Goal: Task Accomplishment & Management: Complete application form

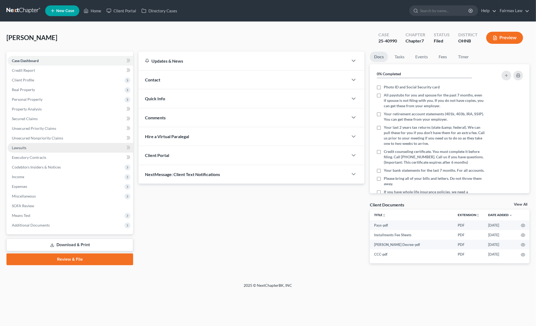
click at [67, 146] on link "Lawsuits" at bounding box center [70, 148] width 125 height 10
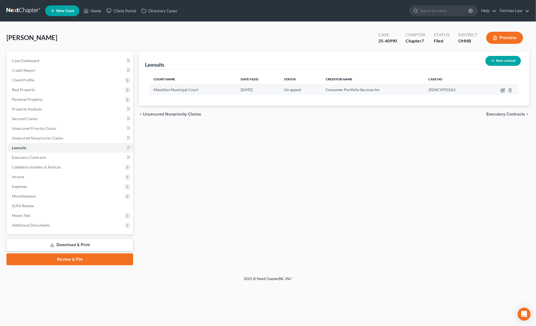
click at [502, 88] on icon "button" at bounding box center [502, 90] width 4 height 4
select select "36"
select select "1"
select select "4"
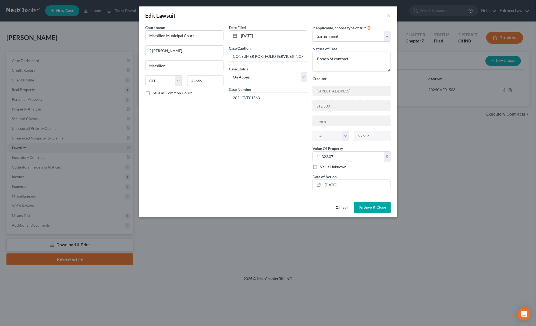
click at [367, 210] on span "Save & Close" at bounding box center [375, 207] width 23 height 5
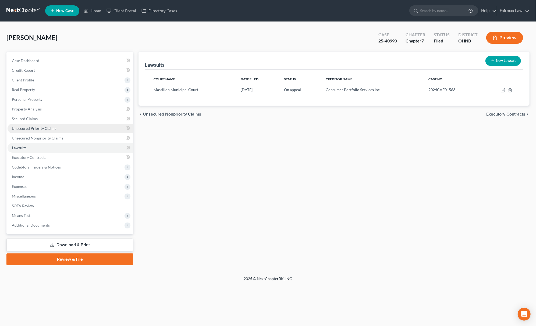
click at [48, 132] on link "Unsecured Priority Claims" at bounding box center [70, 129] width 125 height 10
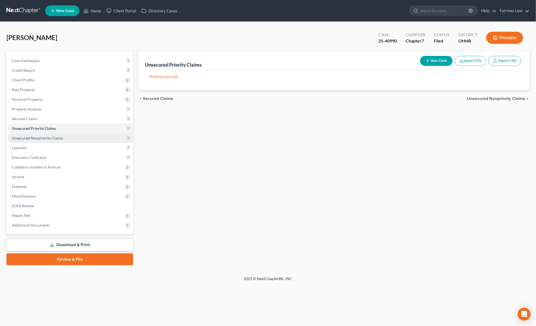
click at [53, 137] on span "Unsecured Nonpriority Claims" at bounding box center [37, 138] width 51 height 5
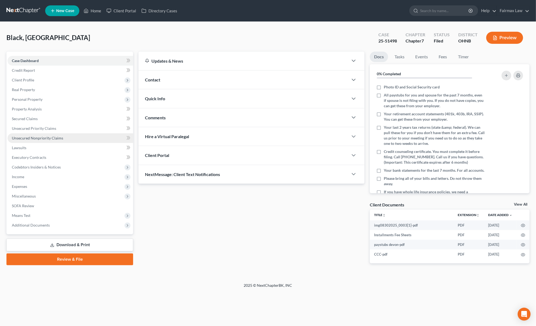
click at [41, 137] on span "Unsecured Nonpriority Claims" at bounding box center [37, 138] width 51 height 5
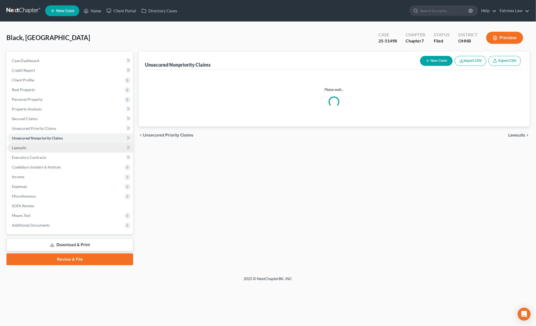
click at [33, 143] on link "Lawsuits" at bounding box center [70, 148] width 125 height 10
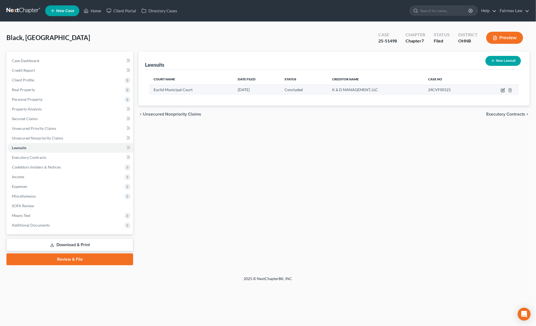
click at [502, 89] on icon "button" at bounding box center [502, 90] width 4 height 4
select select "36"
select select "2"
select select "1"
select select "36"
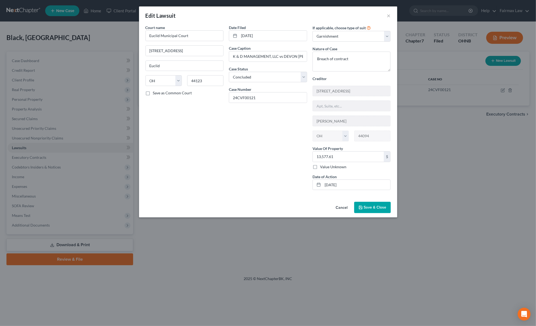
drag, startPoint x: 373, startPoint y: 212, endPoint x: 375, endPoint y: 215, distance: 3.2
click at [374, 211] on button "Save & Close" at bounding box center [372, 207] width 37 height 11
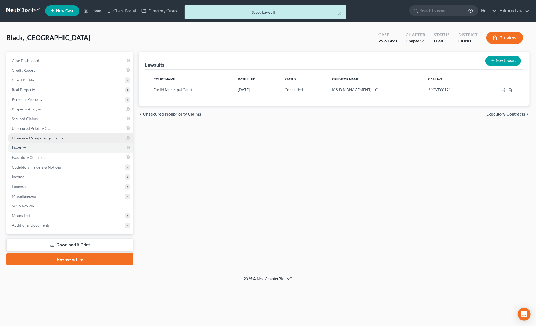
click at [63, 138] on link "Unsecured Nonpriority Claims" at bounding box center [70, 138] width 125 height 10
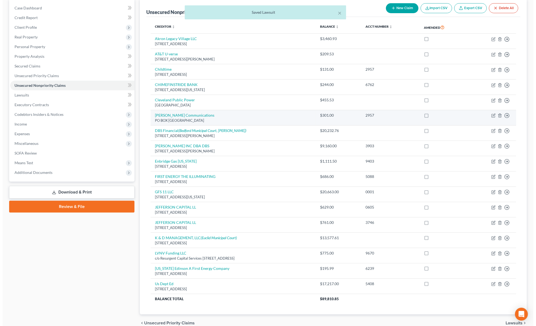
scroll to position [80, 0]
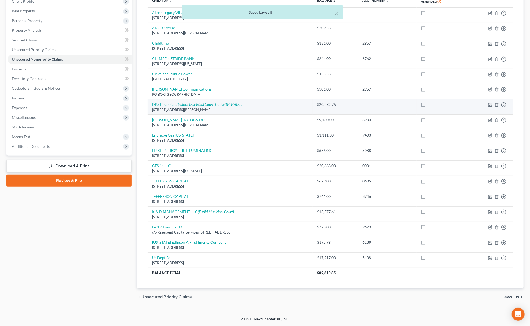
click at [493, 103] on td "Move to D Move to E Move to G Move to Notice Only" at bounding box center [489, 106] width 48 height 15
click at [490, 103] on icon "button" at bounding box center [490, 105] width 4 height 4
select select "36"
select select "1"
select select "0"
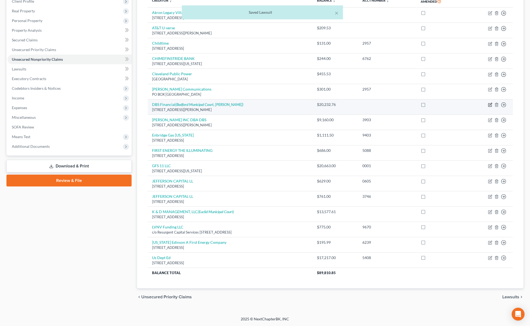
select select "36"
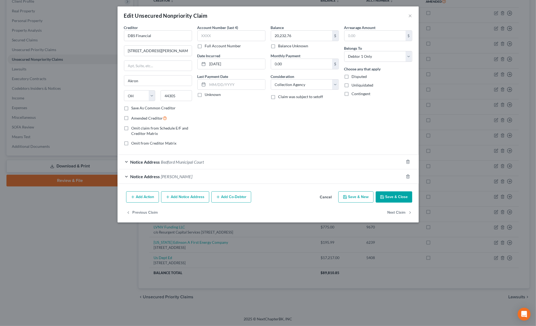
click at [160, 165] on div "Notice Address Bedford Municipal Court" at bounding box center [260, 162] width 286 height 14
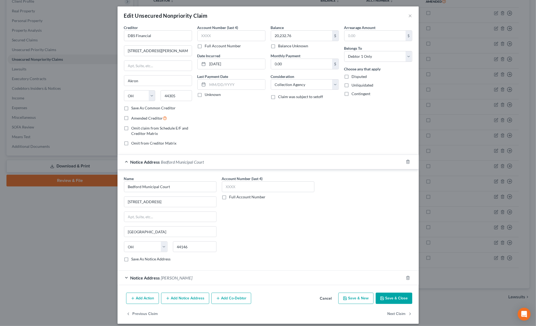
drag, startPoint x: 159, startPoint y: 281, endPoint x: 160, endPoint y: 273, distance: 7.6
click at [161, 279] on span "Michael John Lubes" at bounding box center [176, 277] width 31 height 5
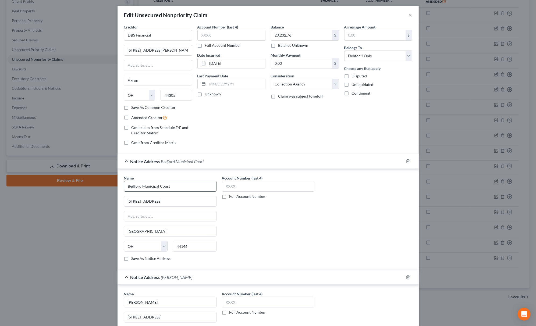
scroll to position [0, 0]
click at [145, 158] on div "Notice Address Bedford Municipal Court" at bounding box center [260, 162] width 286 height 14
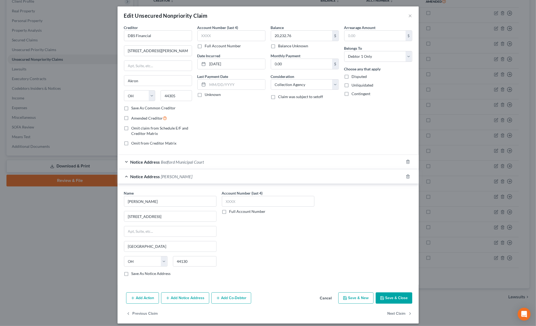
click at [141, 161] on span "Notice Address" at bounding box center [145, 161] width 30 height 5
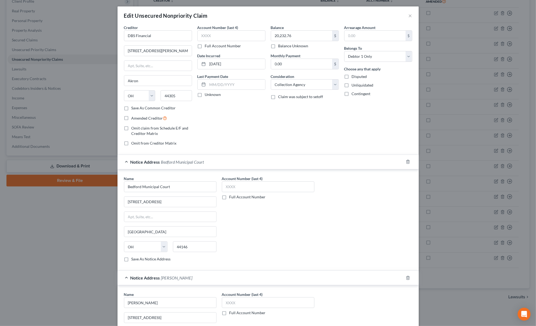
click at [161, 166] on div "Notice Address Bedford Municipal Court" at bounding box center [260, 162] width 286 height 14
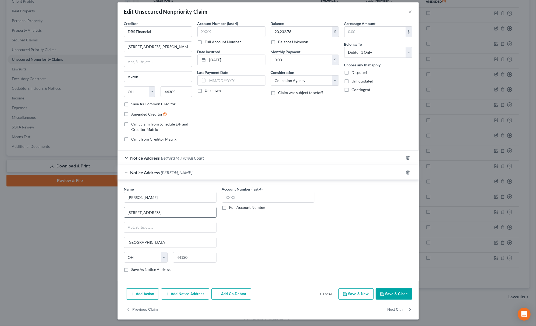
scroll to position [6, 0]
click at [384, 290] on button "Save & Close" at bounding box center [393, 293] width 37 height 11
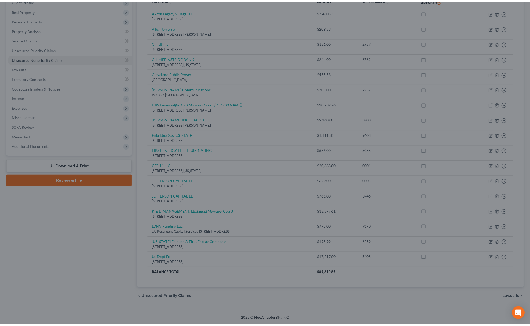
scroll to position [0, 0]
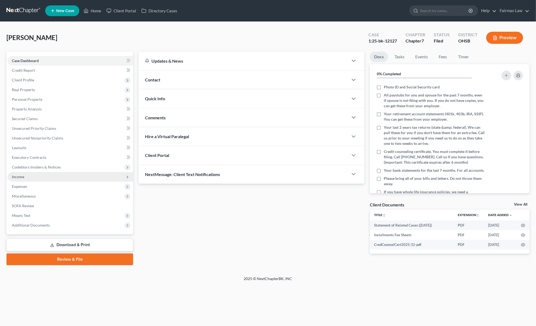
click at [46, 173] on span "Income" at bounding box center [70, 177] width 125 height 10
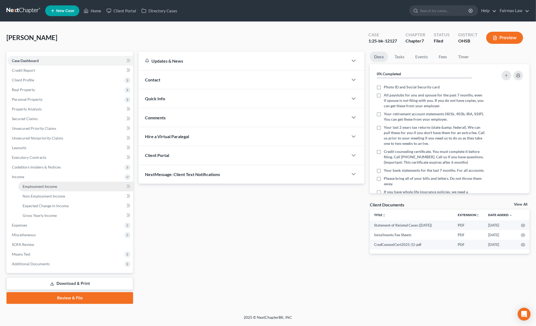
click at [46, 185] on span "Employment Income" at bounding box center [40, 186] width 34 height 5
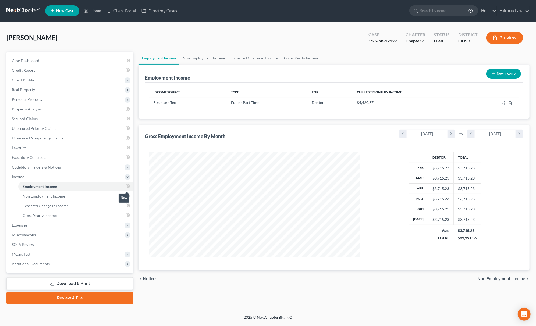
scroll to position [105, 221]
click at [69, 138] on link "Unsecured Nonpriority Claims" at bounding box center [70, 138] width 125 height 10
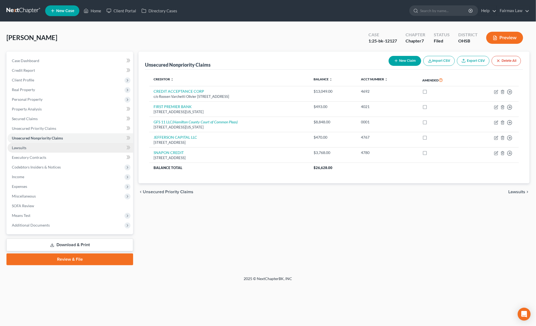
click at [28, 143] on link "Lawsuits" at bounding box center [70, 148] width 125 height 10
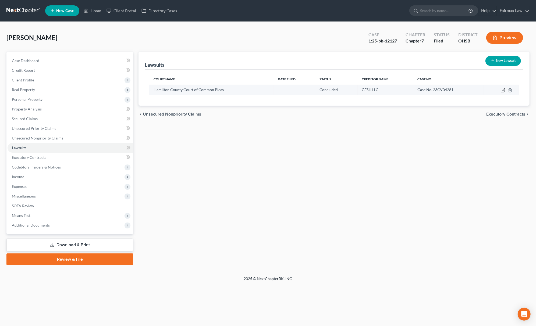
click at [501, 89] on icon "button" at bounding box center [502, 90] width 4 height 4
select select "36"
select select "2"
select select "4"
select select "23"
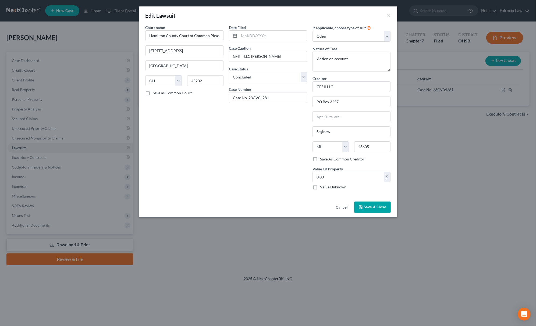
click at [372, 212] on button "Save & Close" at bounding box center [372, 207] width 37 height 11
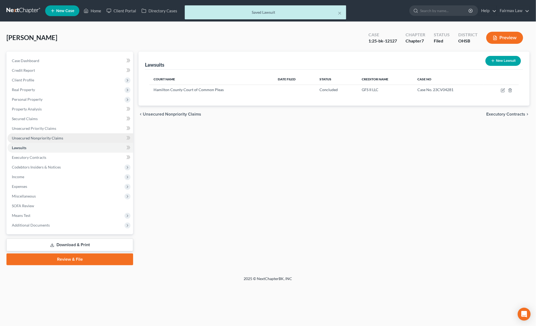
click at [28, 133] on link "Unsecured Nonpriority Claims" at bounding box center [70, 138] width 125 height 10
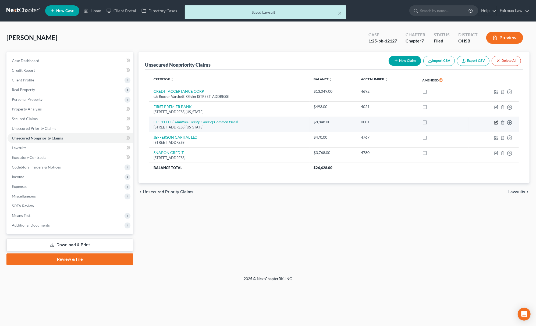
click at [494, 124] on icon "button" at bounding box center [495, 122] width 3 height 3
select select "23"
select select "14"
select select "0"
select select "1"
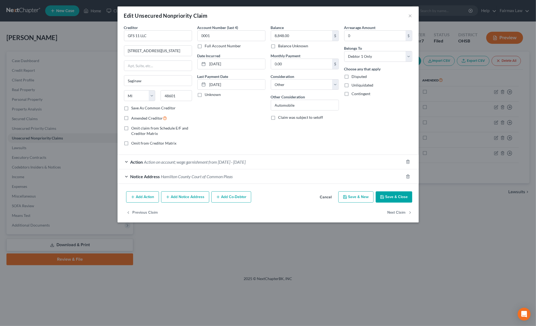
click at [170, 161] on span "Action on account; wage garnishment from 4/25/25 - 6/27/25" at bounding box center [195, 161] width 102 height 5
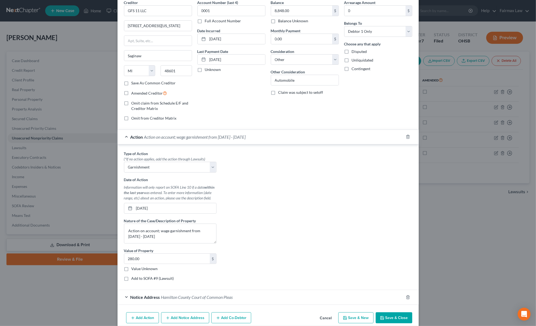
scroll to position [51, 0]
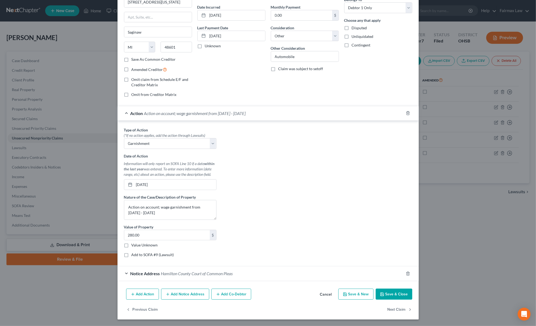
click at [390, 293] on button "Save & Close" at bounding box center [393, 294] width 37 height 11
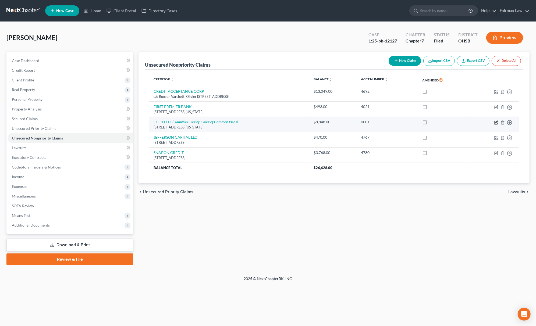
click at [495, 122] on icon "button" at bounding box center [496, 122] width 4 height 4
select select "23"
select select "14"
select select "0"
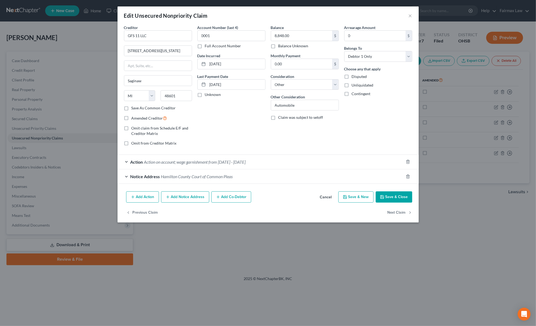
click at [235, 164] on span "Action on account; wage garnishment from 4/25/25 - 6/27/25" at bounding box center [195, 161] width 102 height 5
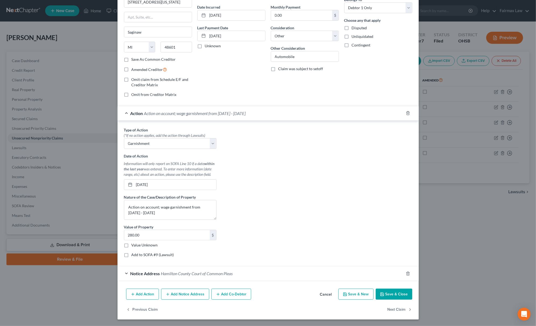
drag, startPoint x: 390, startPoint y: 292, endPoint x: 394, endPoint y: 289, distance: 4.1
click at [391, 291] on button "Save & Close" at bounding box center [393, 294] width 37 height 11
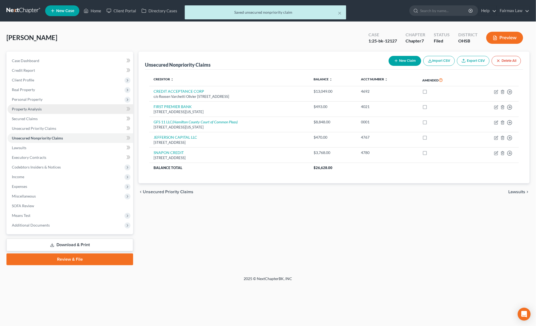
click at [55, 104] on link "Property Analysis" at bounding box center [70, 109] width 125 height 10
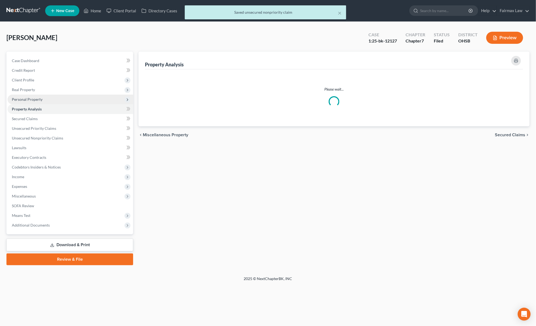
click at [56, 100] on span "Personal Property" at bounding box center [70, 100] width 125 height 10
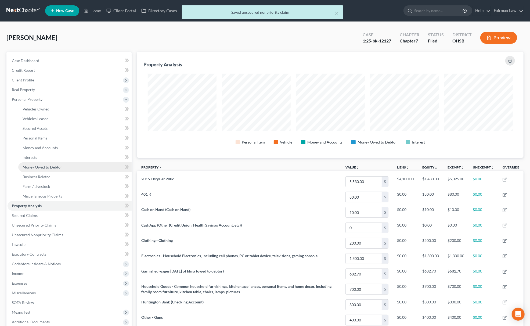
scroll to position [106, 387]
click at [63, 165] on link "Money Owed to Debtor" at bounding box center [74, 167] width 113 height 10
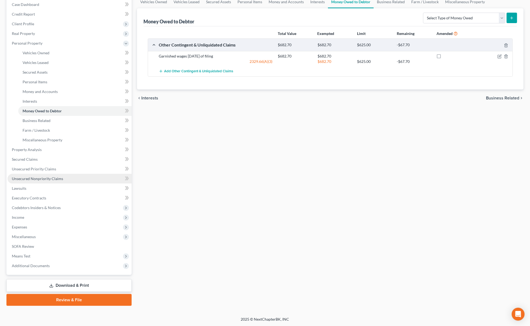
click at [54, 182] on link "Unsecured Nonpriority Claims" at bounding box center [70, 179] width 124 height 10
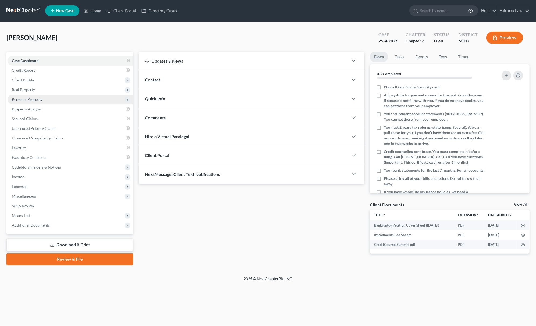
click at [55, 100] on span "Personal Property" at bounding box center [70, 100] width 125 height 10
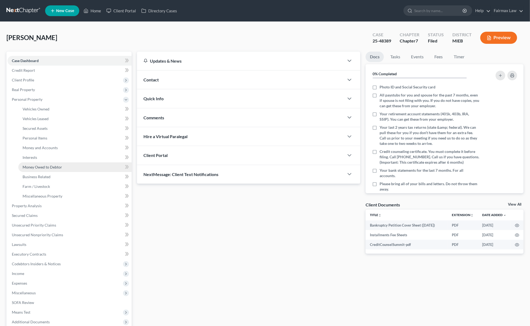
click at [71, 165] on link "Money Owed to Debtor" at bounding box center [74, 167] width 113 height 10
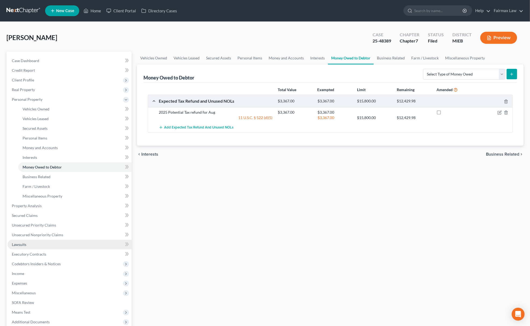
click at [59, 245] on link "Lawsuits" at bounding box center [70, 245] width 124 height 10
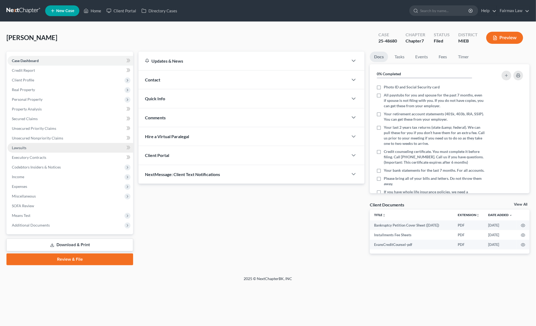
click at [66, 150] on link "Lawsuits" at bounding box center [70, 148] width 125 height 10
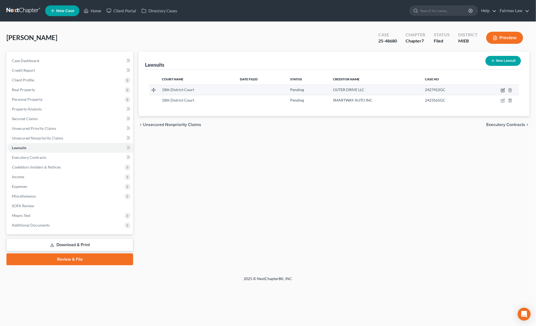
click at [500, 91] on icon "button" at bounding box center [502, 90] width 4 height 4
select select "23"
select select "0"
select select "1"
select select "23"
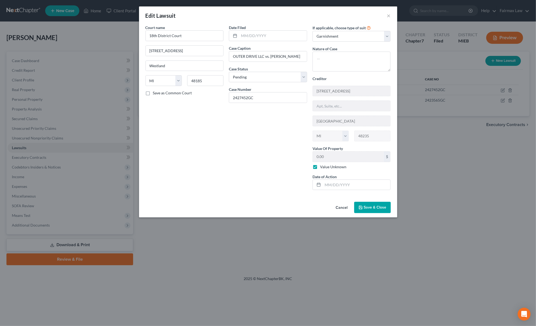
click at [369, 207] on span "Save & Close" at bounding box center [375, 207] width 23 height 5
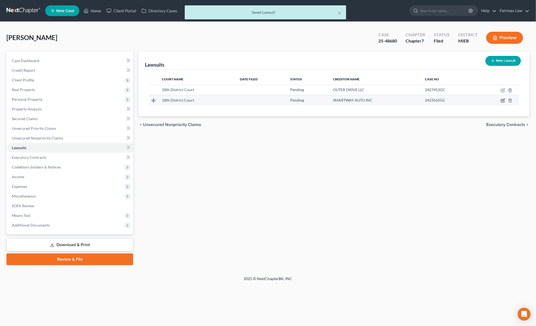
click at [503, 98] on icon "button" at bounding box center [502, 100] width 4 height 4
select select "23"
select select "0"
select select "3"
select select "2"
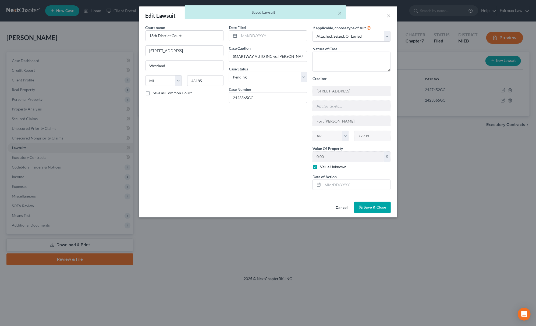
click at [376, 209] on span "Save & Close" at bounding box center [375, 207] width 23 height 5
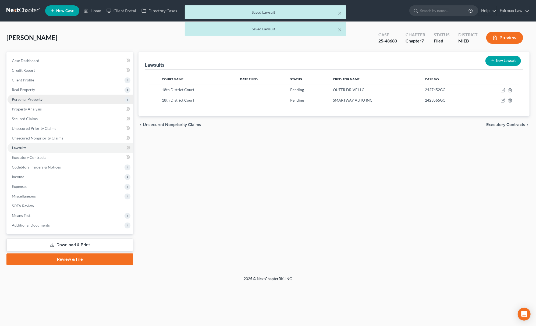
click at [38, 96] on span "Personal Property" at bounding box center [70, 100] width 125 height 10
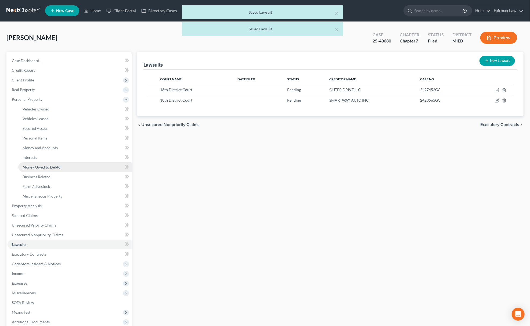
click at [50, 167] on span "Money Owed to Debtor" at bounding box center [42, 167] width 39 height 5
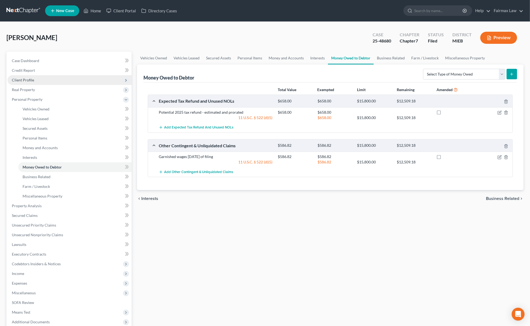
click at [52, 82] on span "Client Profile" at bounding box center [70, 80] width 124 height 10
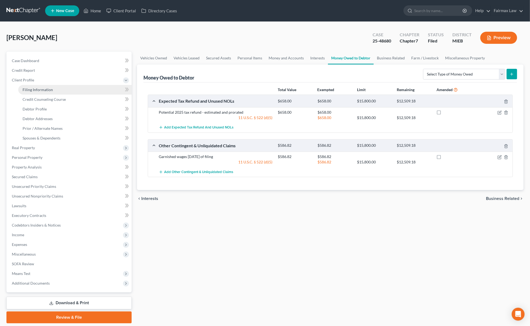
click at [46, 91] on span "Filing Information" at bounding box center [38, 89] width 30 height 5
select select "1"
select select "0"
